Goal: Information Seeking & Learning: Learn about a topic

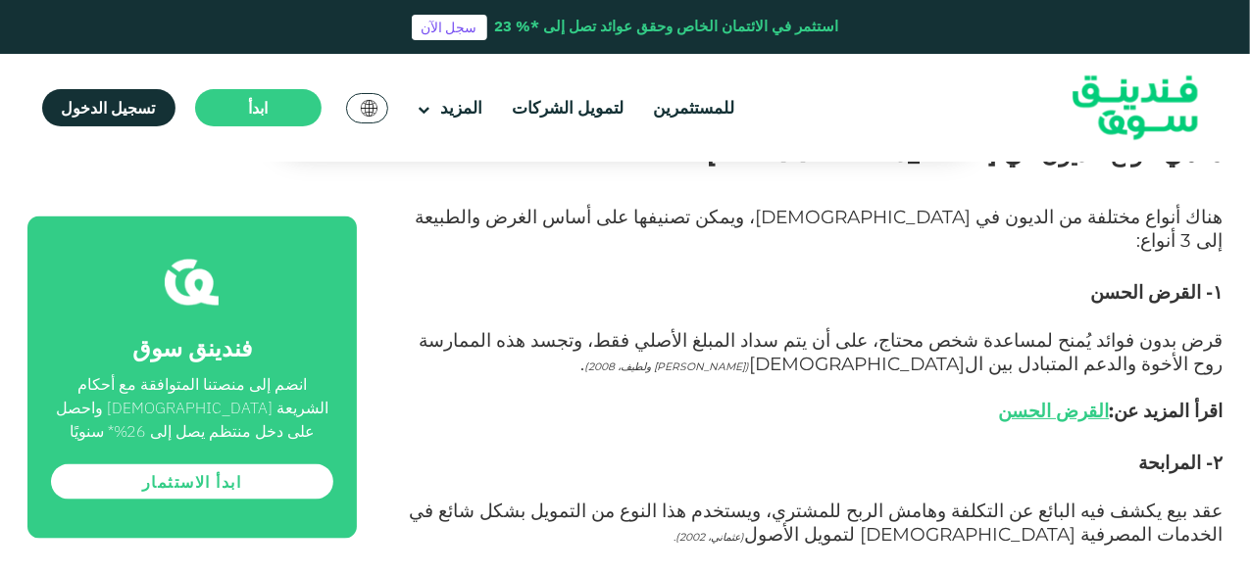
scroll to position [1372, 0]
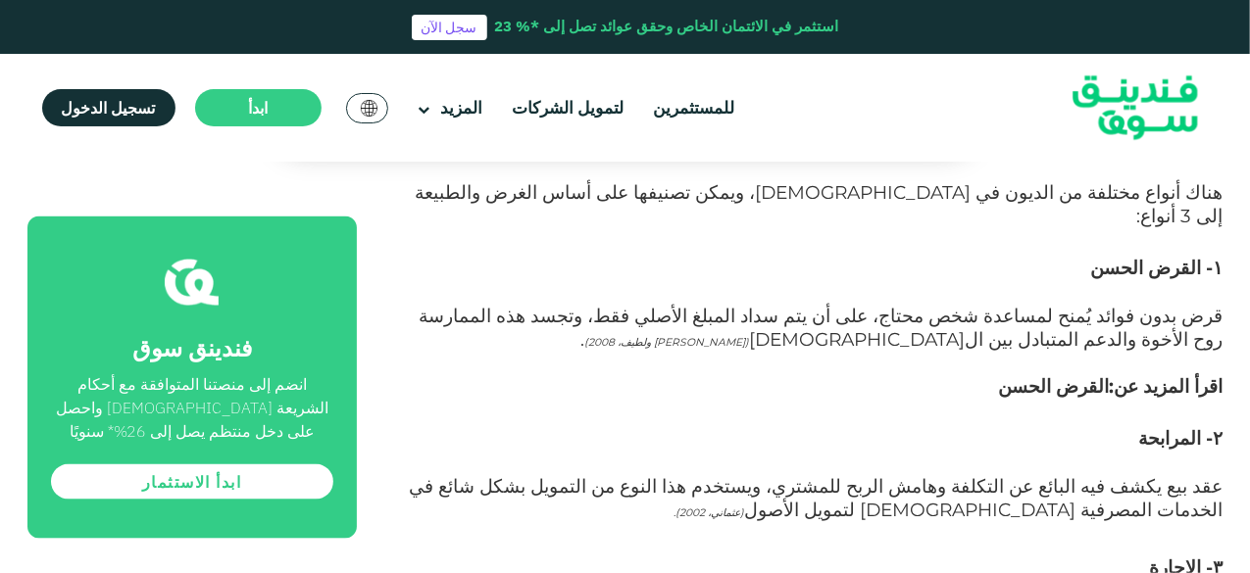
click at [1094, 375] on link "القرض الحسن" at bounding box center [1054, 386] width 111 height 23
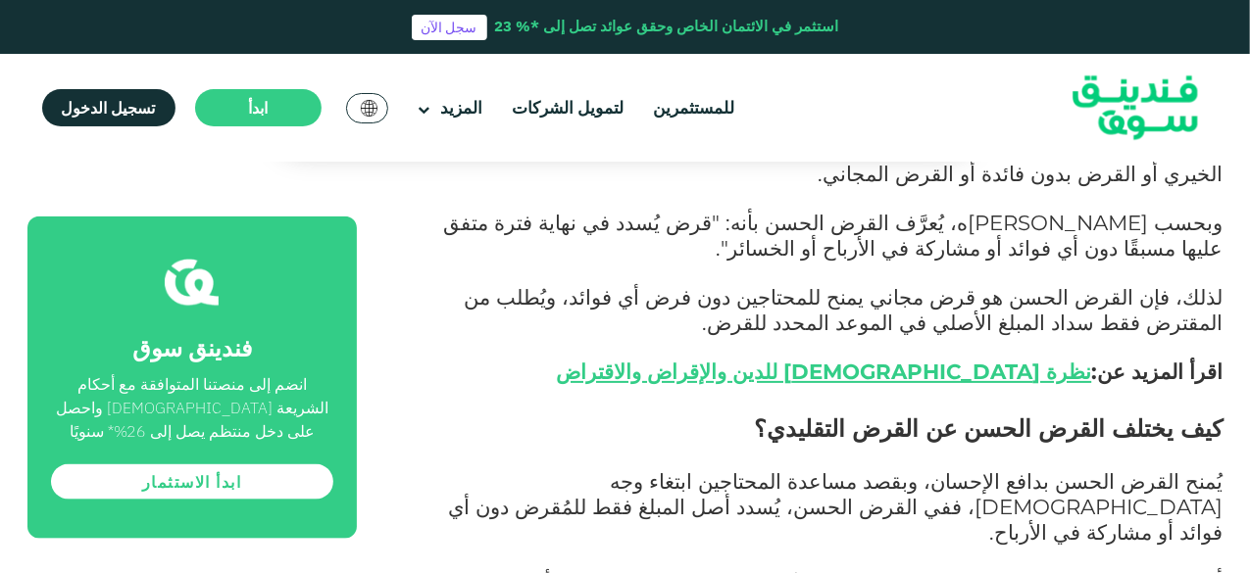
scroll to position [1078, 0]
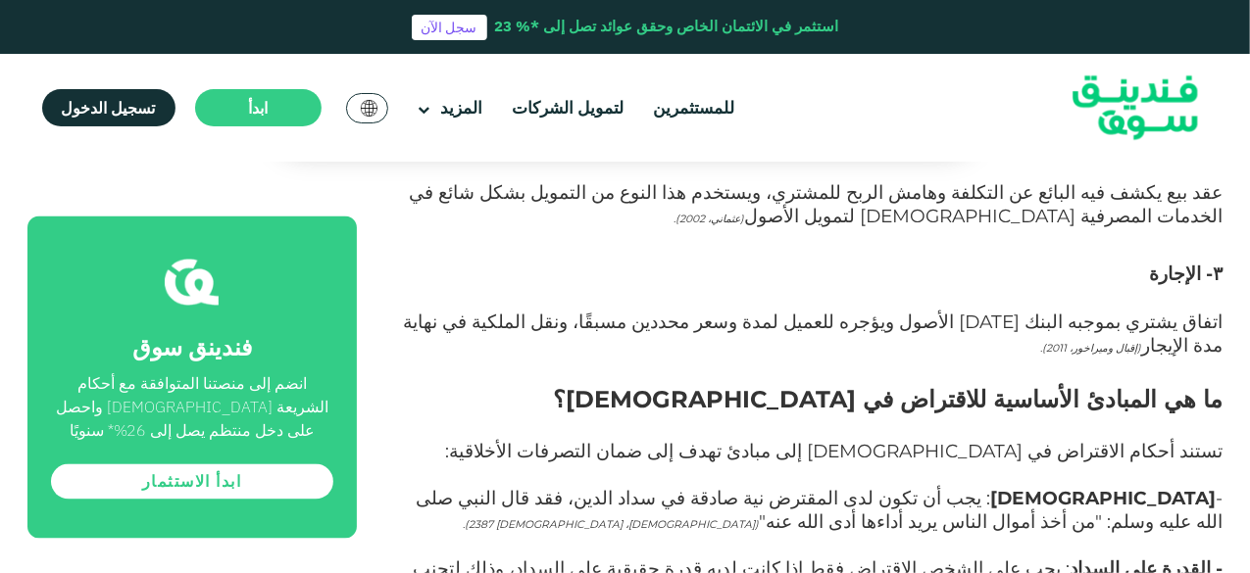
scroll to position [1764, 0]
